Goal: Browse casually: Explore the website without a specific task or goal

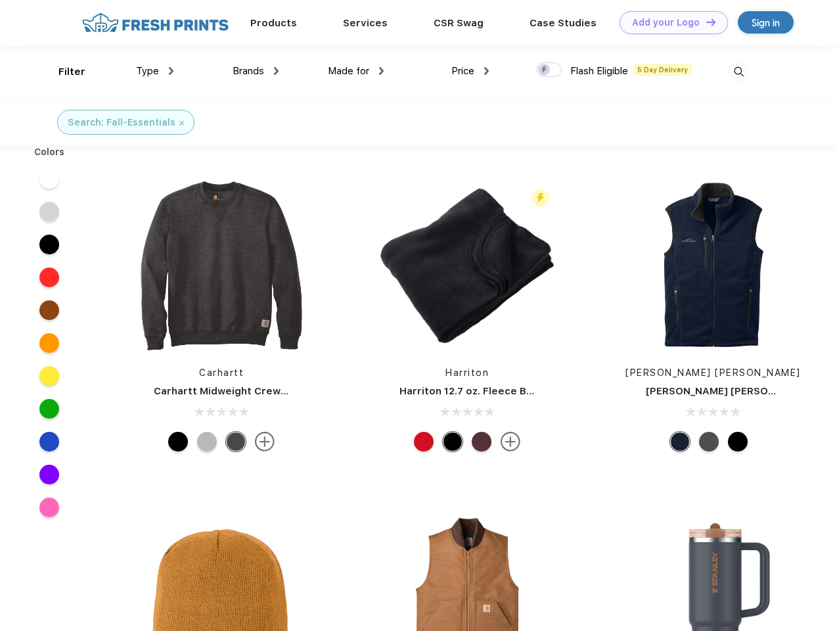
click at [669, 22] on link "Add your Logo Design Tool" at bounding box center [674, 22] width 108 height 23
click at [0, 0] on div "Design Tool" at bounding box center [0, 0] width 0 height 0
click at [705, 22] on link "Add your Logo Design Tool" at bounding box center [674, 22] width 108 height 23
click at [63, 72] on div "Filter" at bounding box center [71, 71] width 27 height 15
click at [155, 71] on span "Type" at bounding box center [147, 71] width 23 height 12
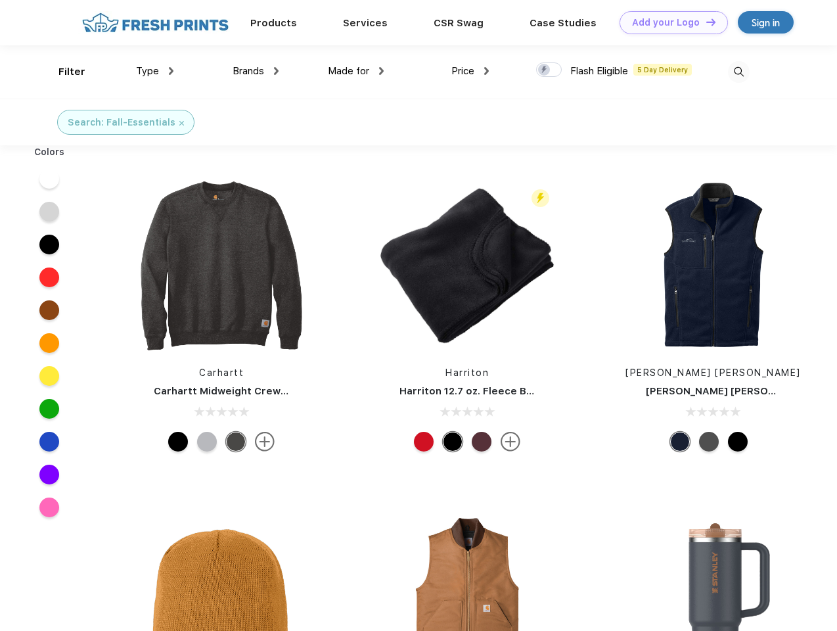
click at [256, 71] on span "Brands" at bounding box center [249, 71] width 32 height 12
click at [356, 71] on span "Made for" at bounding box center [348, 71] width 41 height 12
click at [470, 71] on span "Price" at bounding box center [462, 71] width 23 height 12
click at [549, 70] on div at bounding box center [549, 69] width 26 height 14
click at [545, 70] on input "checkbox" at bounding box center [540, 66] width 9 height 9
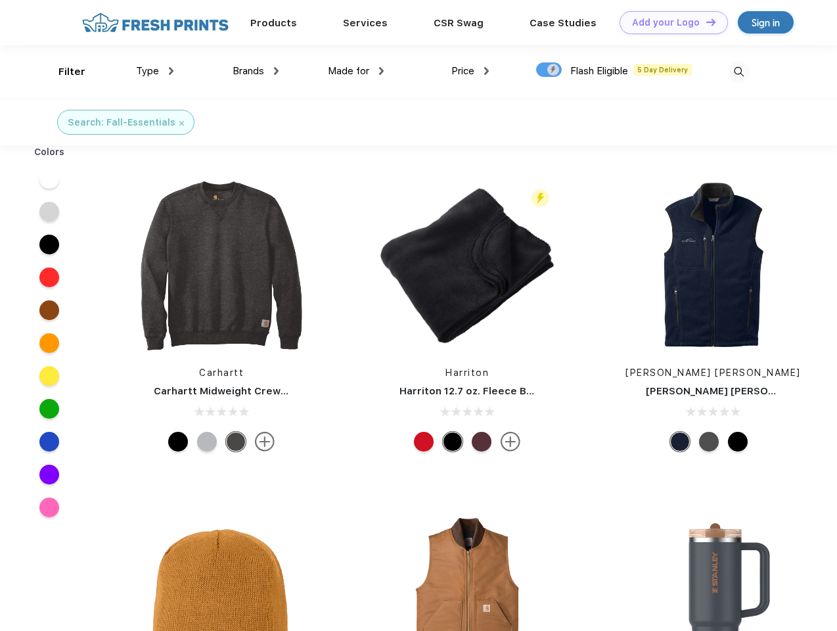
click at [738, 72] on img at bounding box center [739, 72] width 22 height 22
